Goal: Information Seeking & Learning: Learn about a topic

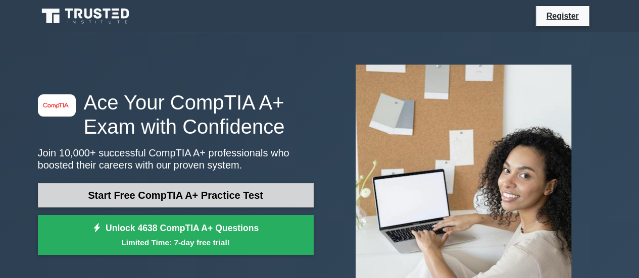
click at [219, 192] on link "Start Free CompTIA A+ Practice Test" at bounding box center [176, 195] width 276 height 24
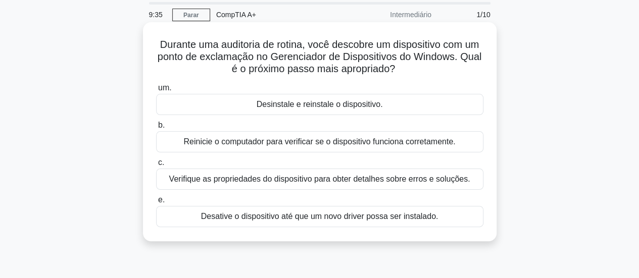
scroll to position [50, 0]
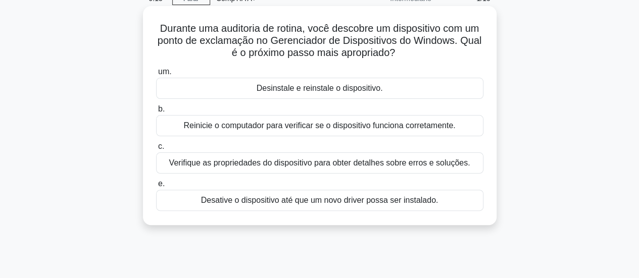
click at [317, 127] on font "Reinicie o computador para verificar se o dispositivo funciona corretamente." at bounding box center [319, 125] width 272 height 9
click at [156, 113] on input "b. Reinicie o computador para verificar se o dispositivo funciona corretamente." at bounding box center [156, 109] width 0 height 7
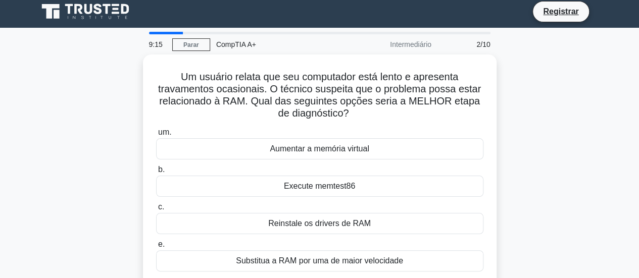
scroll to position [0, 0]
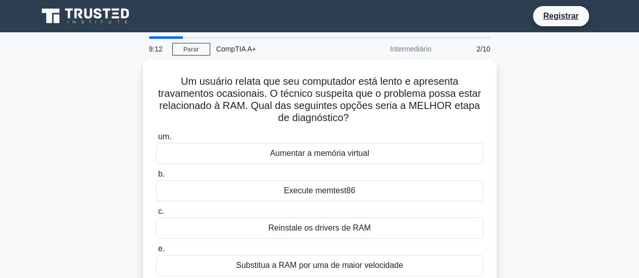
drag, startPoint x: 423, startPoint y: 127, endPoint x: 609, endPoint y: 47, distance: 202.8
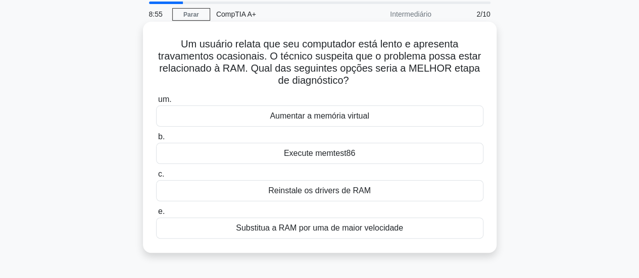
scroll to position [50, 0]
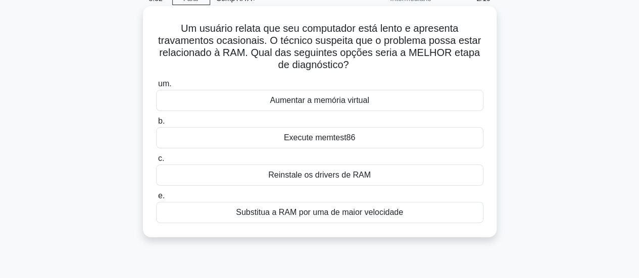
click at [302, 142] on font "Execute memtest86" at bounding box center [319, 137] width 71 height 9
click at [156, 125] on input "b. Execute memtest86" at bounding box center [156, 121] width 0 height 7
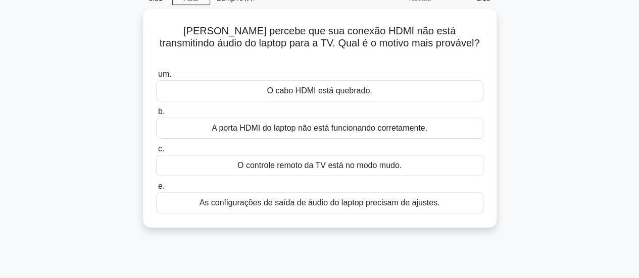
scroll to position [0, 0]
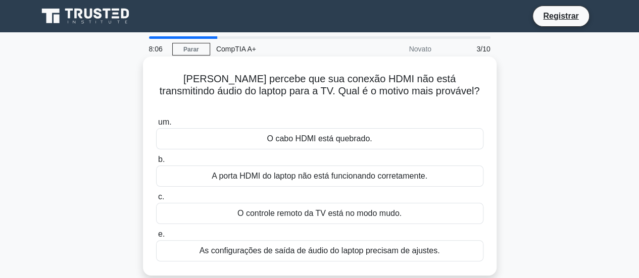
click at [316, 209] on font "O controle remoto da TV está no modo mudo." at bounding box center [319, 213] width 164 height 9
click at [156, 200] on input "c. O controle remoto da TV está no modo mudo." at bounding box center [156, 197] width 0 height 7
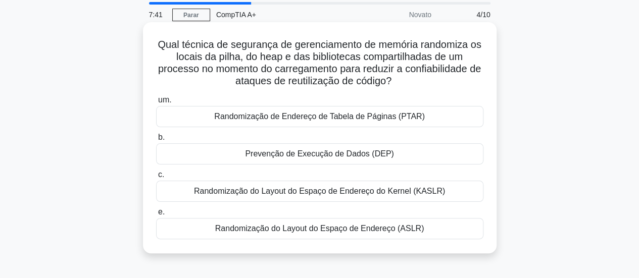
scroll to position [50, 0]
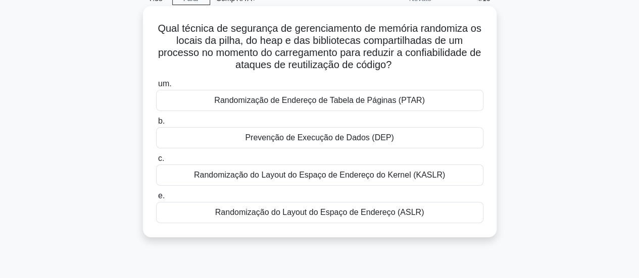
click at [364, 177] on font "Randomização do Layout do Espaço de Endereço do Kernel (KASLR)" at bounding box center [319, 175] width 251 height 9
click at [156, 162] on input "c. Randomização do Layout do Espaço de Endereço do Kernel (KASLR)" at bounding box center [156, 158] width 0 height 7
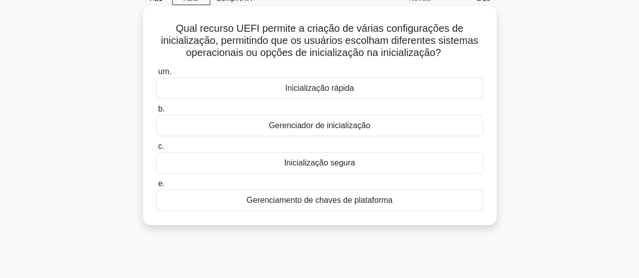
click at [325, 128] on font "Gerenciador de inicialização" at bounding box center [319, 125] width 101 height 9
click at [156, 113] on input "b. Gerenciador de inicialização" at bounding box center [156, 109] width 0 height 7
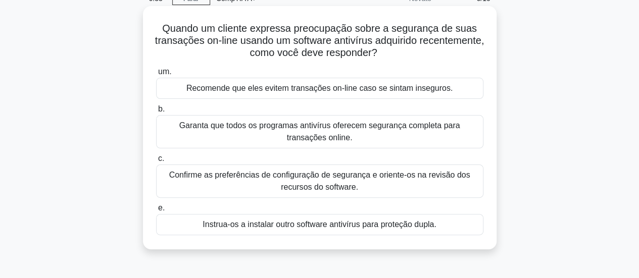
click at [341, 131] on font "Garanta que todos os programas antivírus oferecem segurança completa para trans…" at bounding box center [319, 131] width 281 height 21
click at [156, 113] on input "b. Garanta que todos os programas antivírus oferecem segurança completa para tr…" at bounding box center [156, 109] width 0 height 7
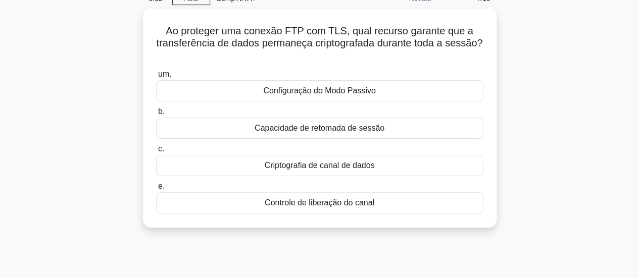
scroll to position [0, 0]
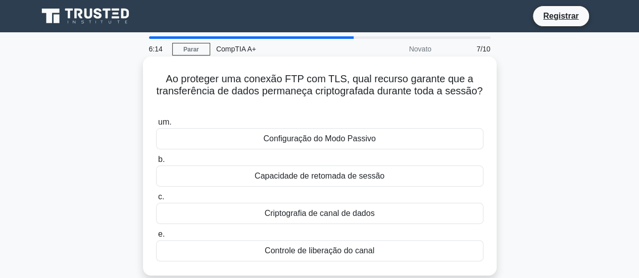
click at [311, 211] on font "Criptografia de canal de dados" at bounding box center [319, 213] width 110 height 9
click at [156, 200] on input "c. Criptografia de canal de dados" at bounding box center [156, 197] width 0 height 7
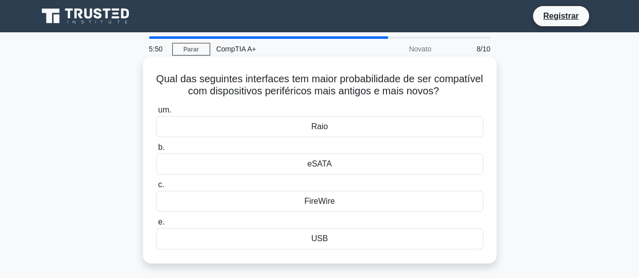
click at [322, 239] on font "USB" at bounding box center [319, 238] width 17 height 9
click at [156, 226] on input "e. USB" at bounding box center [156, 222] width 0 height 7
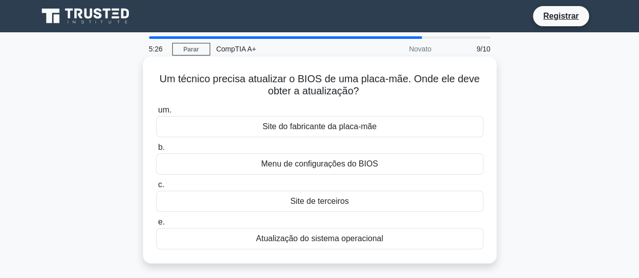
click at [324, 130] on font "Site do fabricante da placa-mãe" at bounding box center [319, 126] width 114 height 9
click at [156, 114] on input "um. Site do fabricante da placa-mãe" at bounding box center [156, 110] width 0 height 7
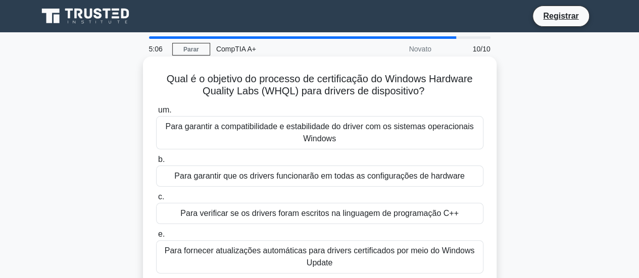
click at [351, 180] on font "Para garantir que os drivers funcionarão em todas as configurações de hardware" at bounding box center [319, 176] width 290 height 9
click at [156, 163] on input "b. Para garantir que os drivers funcionarão em todas as configurações de hardwa…" at bounding box center [156, 159] width 0 height 7
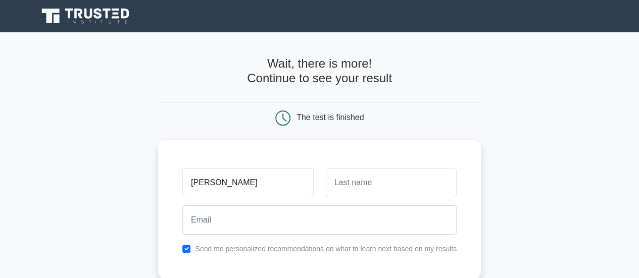
type input "Edgar"
type input "Tome"
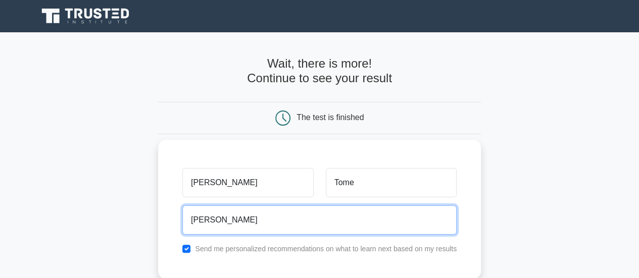
type input "edgartome@fortestecnologia.com.br"
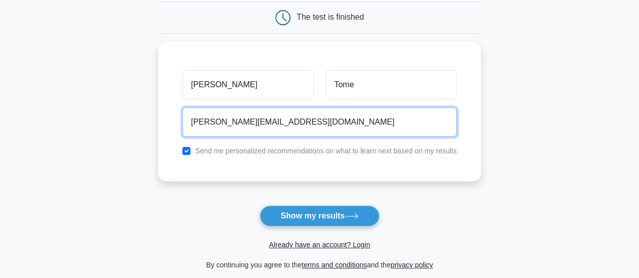
scroll to position [101, 0]
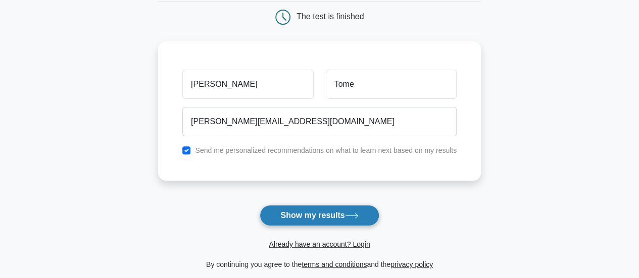
click at [307, 214] on button "Show my results" at bounding box center [318, 215] width 119 height 21
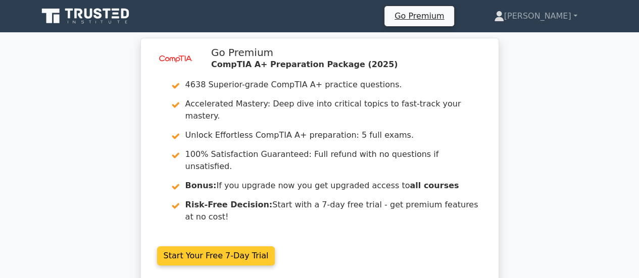
drag, startPoint x: 425, startPoint y: 79, endPoint x: 357, endPoint y: 192, distance: 131.8
drag, startPoint x: 357, startPoint y: 192, endPoint x: 326, endPoint y: 206, distance: 33.9
drag, startPoint x: 326, startPoint y: 206, endPoint x: 320, endPoint y: 225, distance: 19.3
click at [275, 246] on link "Start Your Free 7-Day Trial" at bounding box center [216, 255] width 118 height 19
